Goal: Transaction & Acquisition: Purchase product/service

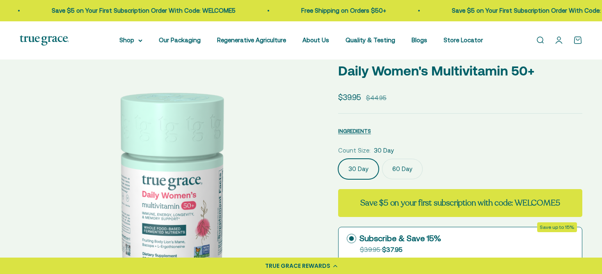
scroll to position [123, 0]
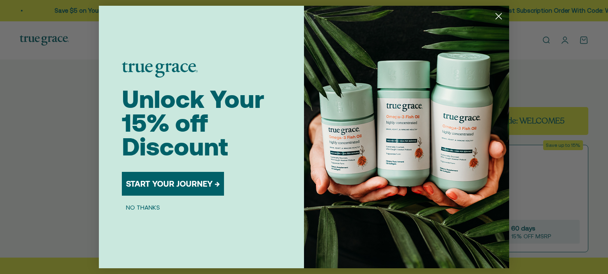
click at [499, 14] on circle "Close dialog" at bounding box center [499, 16] width 14 height 14
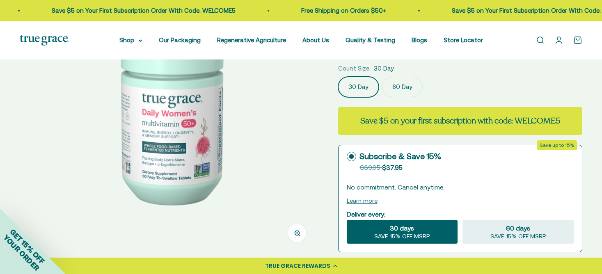
click at [399, 87] on label "60 Day" at bounding box center [402, 87] width 41 height 21
click at [338, 77] on input "60 Day" at bounding box center [338, 76] width 0 height 0
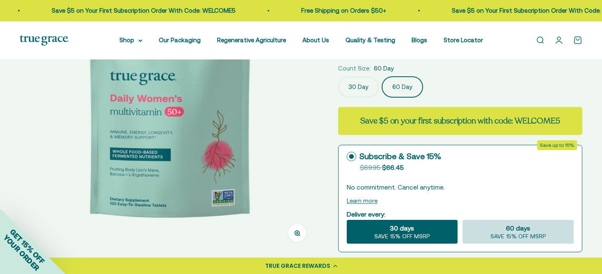
click at [511, 226] on span "60 days" at bounding box center [518, 228] width 24 height 10
click at [462, 220] on input "60 days SAVE 15% OFF MSRP" at bounding box center [462, 219] width 0 height 0
radio input "true"
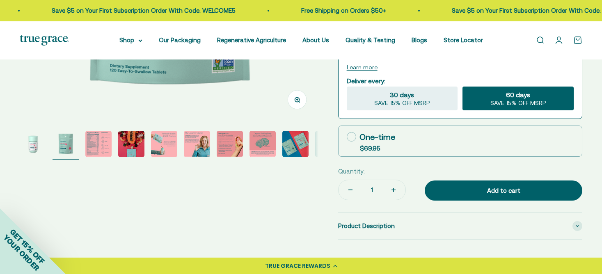
scroll to position [287, 0]
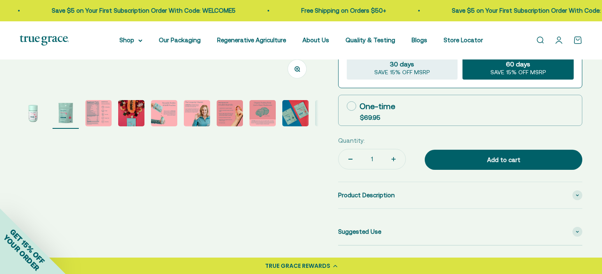
click at [107, 110] on img "Go to item 3" at bounding box center [98, 113] width 26 height 26
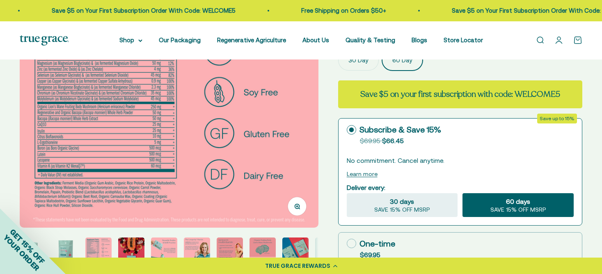
scroll to position [164, 0]
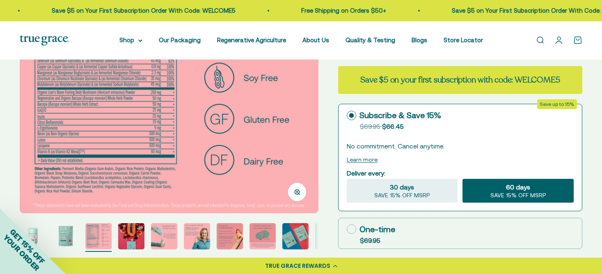
click at [329, 181] on div "Zoom Go to item 1 Go to item 2 Go to item 3 Go to item 4 Go to item 5 Go to ite…" at bounding box center [301, 201] width 562 height 573
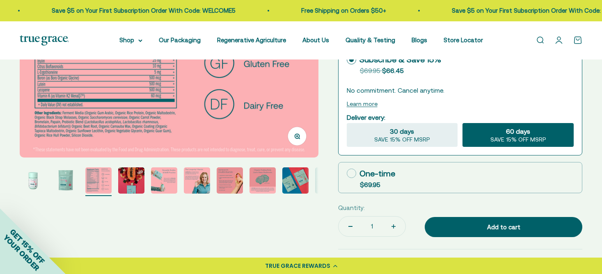
scroll to position [246, 0]
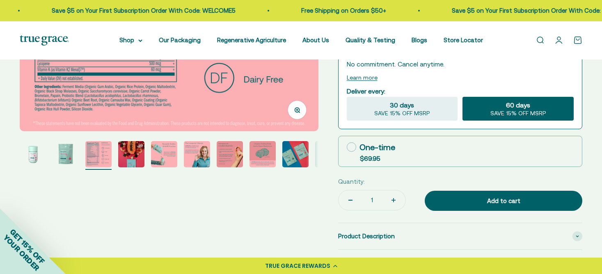
click at [235, 158] on img "Go to item 7" at bounding box center [230, 154] width 26 height 26
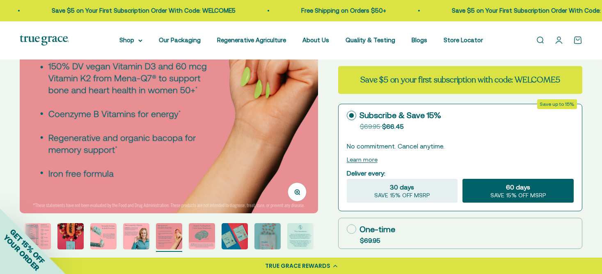
scroll to position [205, 0]
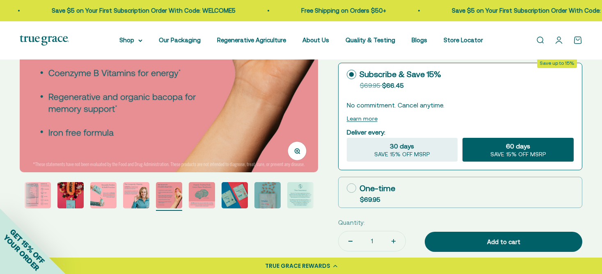
click at [130, 189] on img "Go to item 6" at bounding box center [136, 195] width 26 height 26
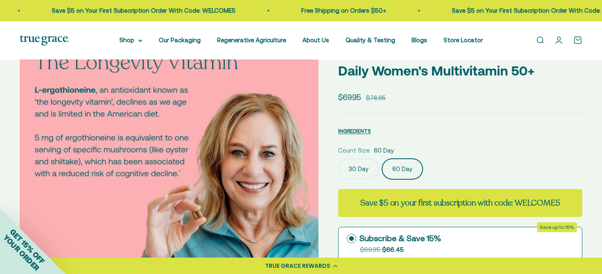
scroll to position [0, 0]
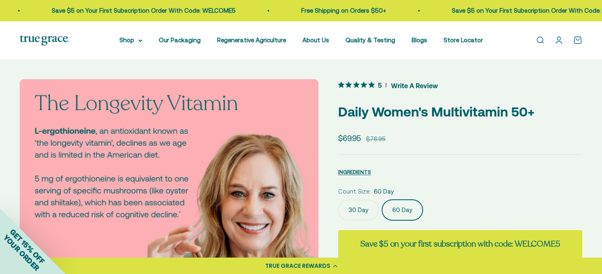
click at [355, 208] on label "30 Day" at bounding box center [358, 210] width 41 height 21
click at [338, 200] on input "30 Day" at bounding box center [338, 199] width 0 height 0
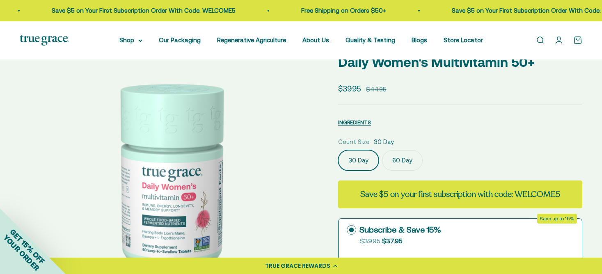
scroll to position [82, 0]
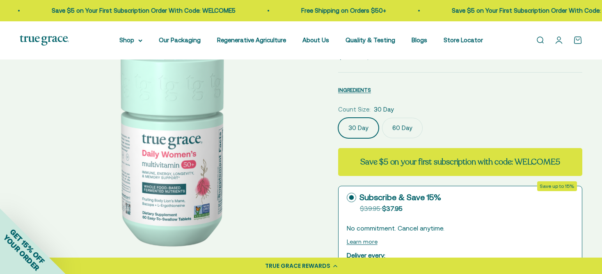
click at [404, 128] on label "60 Day" at bounding box center [402, 128] width 41 height 21
click at [338, 118] on input "60 Day" at bounding box center [338, 117] width 0 height 0
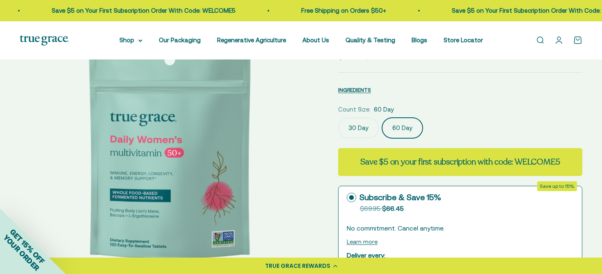
click at [349, 130] on label "30 Day" at bounding box center [358, 128] width 41 height 21
click at [338, 118] on input "30 Day" at bounding box center [338, 117] width 0 height 0
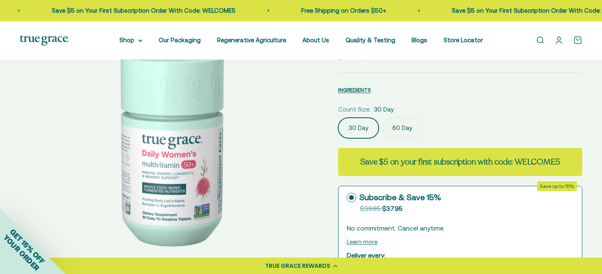
click at [412, 128] on label "60 Day" at bounding box center [402, 128] width 41 height 21
click at [338, 118] on input "60 Day" at bounding box center [338, 117] width 0 height 0
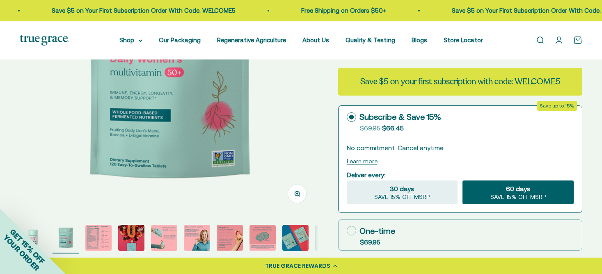
scroll to position [164, 0]
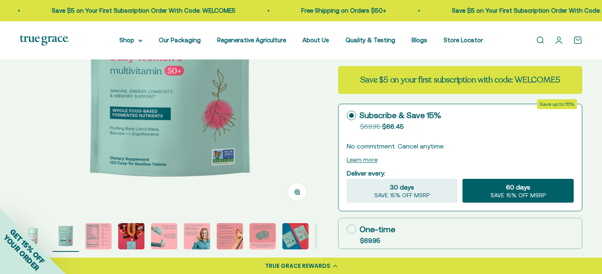
click at [491, 189] on div "60 days SAVE 15% OFF MSRP" at bounding box center [517, 191] width 111 height 24
click at [462, 179] on input "60 days SAVE 15% OFF MSRP" at bounding box center [462, 178] width 0 height 0
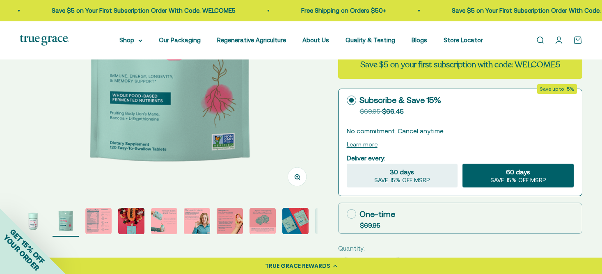
scroll to position [287, 0]
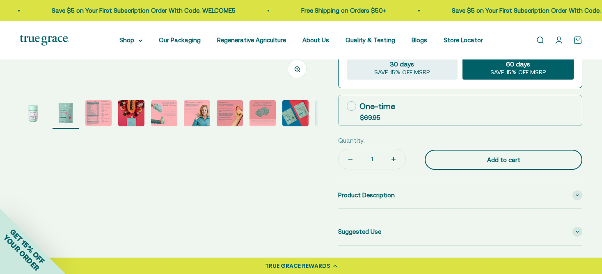
click at [498, 158] on div "Add to cart" at bounding box center [503, 160] width 125 height 10
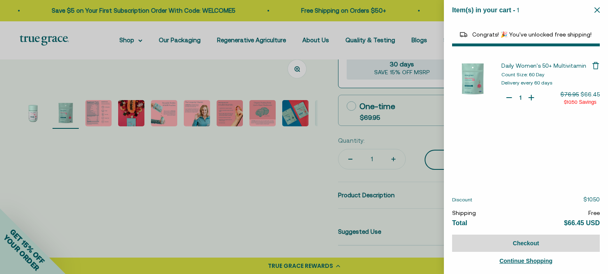
select select "44882812010710"
select select "44878154563798"
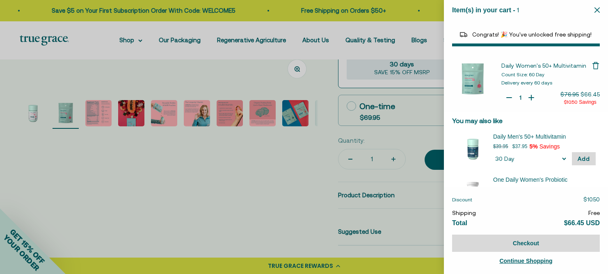
click at [251, 222] on div at bounding box center [304, 137] width 608 height 274
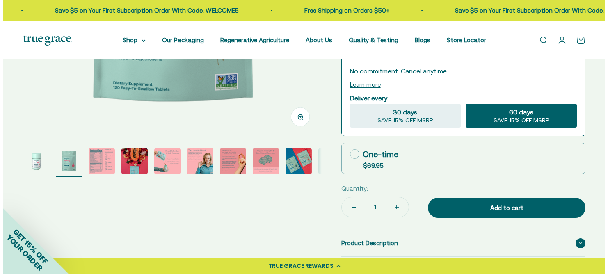
scroll to position [246, 0]
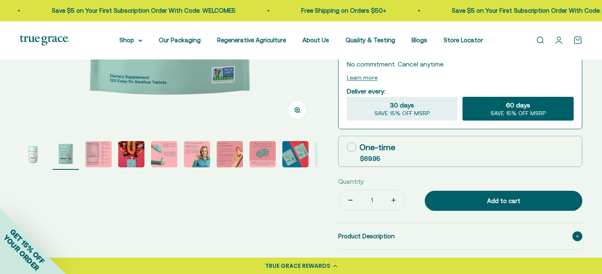
click at [515, 204] on div "Add to cart" at bounding box center [503, 201] width 125 height 10
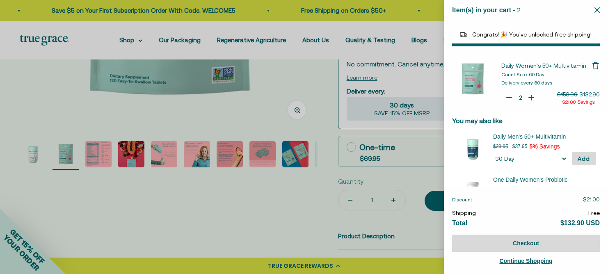
type input "1"
click at [505, 95] on icon "Your Cart" at bounding box center [509, 98] width 8 height 8
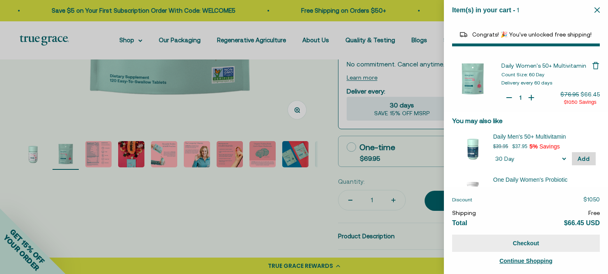
click at [517, 244] on button "Checkout" at bounding box center [526, 243] width 148 height 17
